Goal: Transaction & Acquisition: Purchase product/service

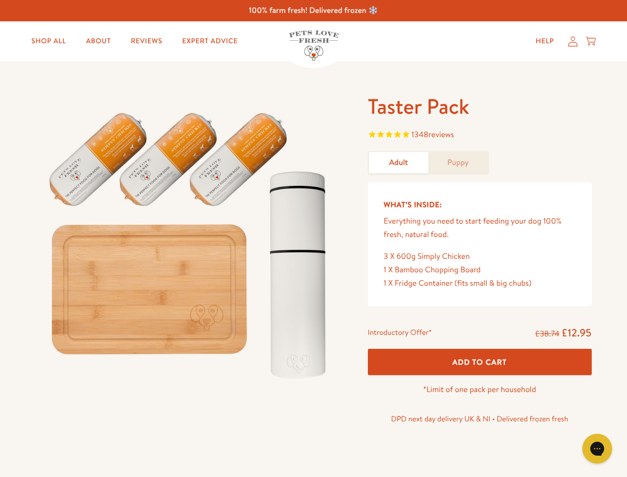
click at [313, 238] on img at bounding box center [190, 241] width 308 height 296
click at [480, 136] on span "1348 reviews" at bounding box center [480, 135] width 224 height 15
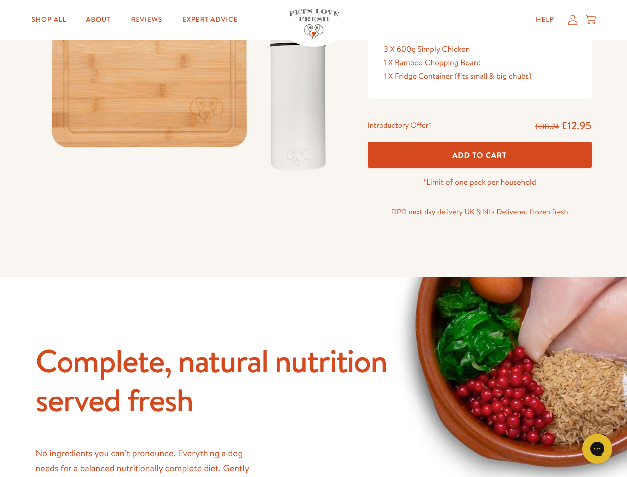
click at [597, 448] on icon "Open gorgias live chat" at bounding box center [596, 447] width 9 height 9
